Goal: Find specific page/section: Find specific page/section

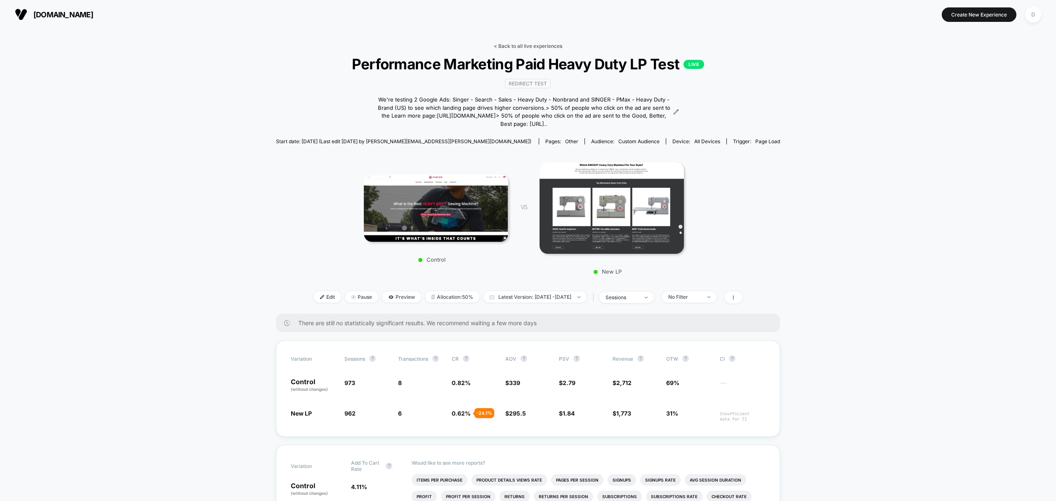
click at [540, 44] on link "< Back to all live experiences" at bounding box center [528, 46] width 68 height 6
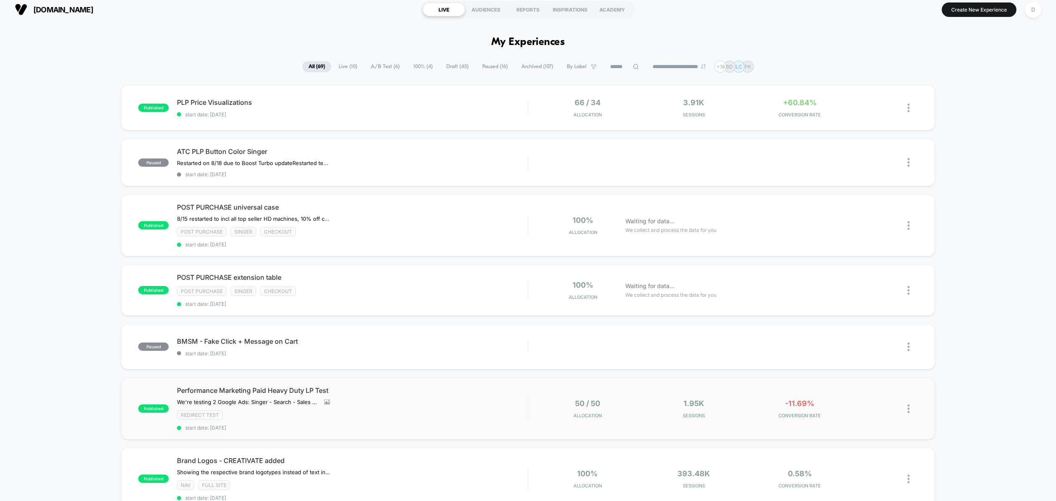
scroll to position [4, 0]
click at [317, 106] on span "PLP Price Visualizations Click to edit experience details" at bounding box center [352, 103] width 351 height 8
